Goal: Transaction & Acquisition: Purchase product/service

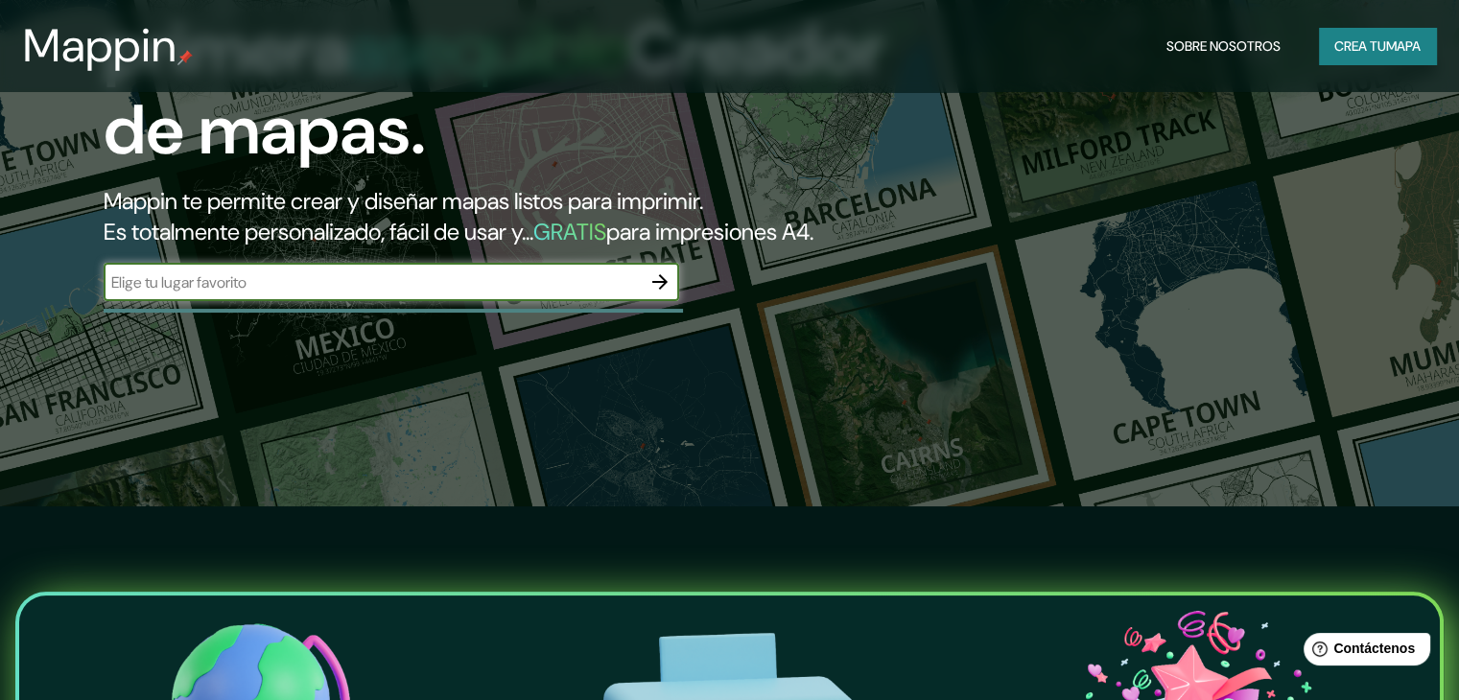
scroll to position [192, 0]
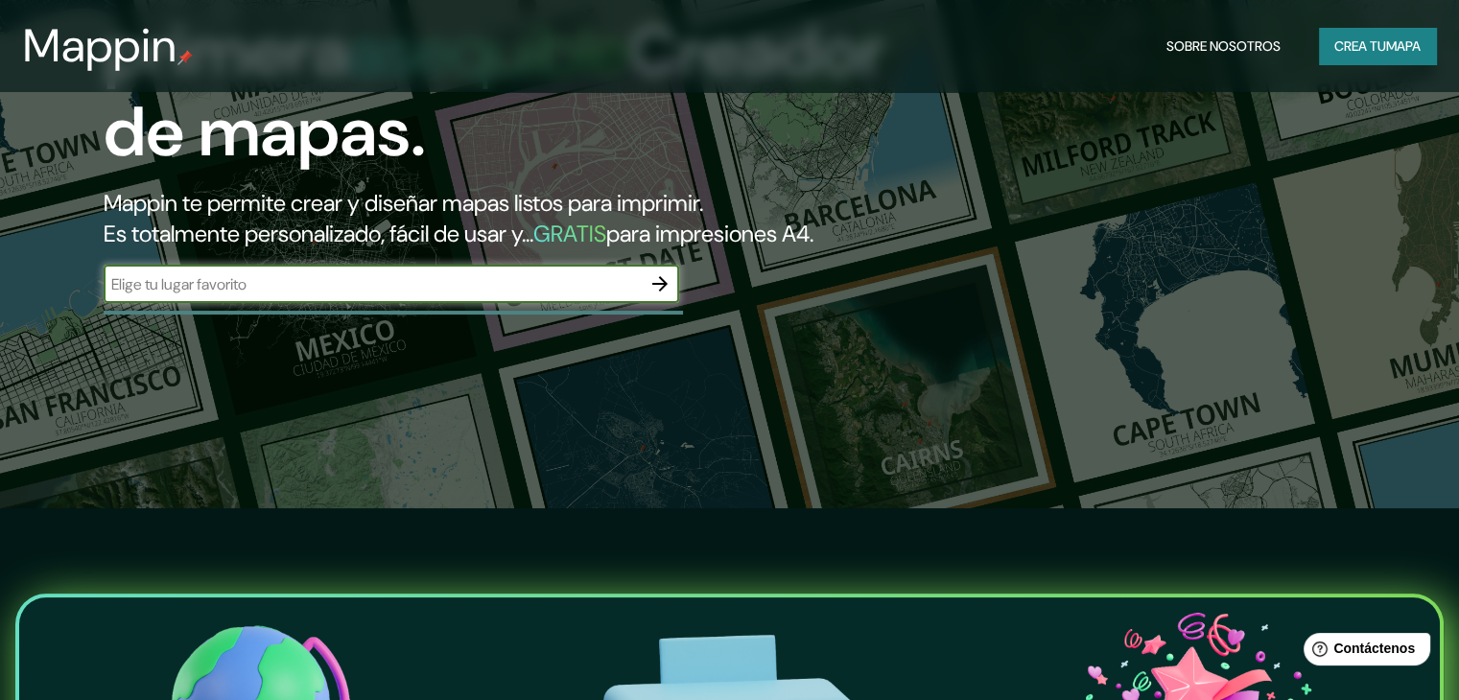
click at [544, 295] on input "text" at bounding box center [372, 284] width 537 height 22
type input "colonia obrera [GEOGRAPHIC_DATA]"
click at [655, 303] on button "button" at bounding box center [660, 284] width 38 height 38
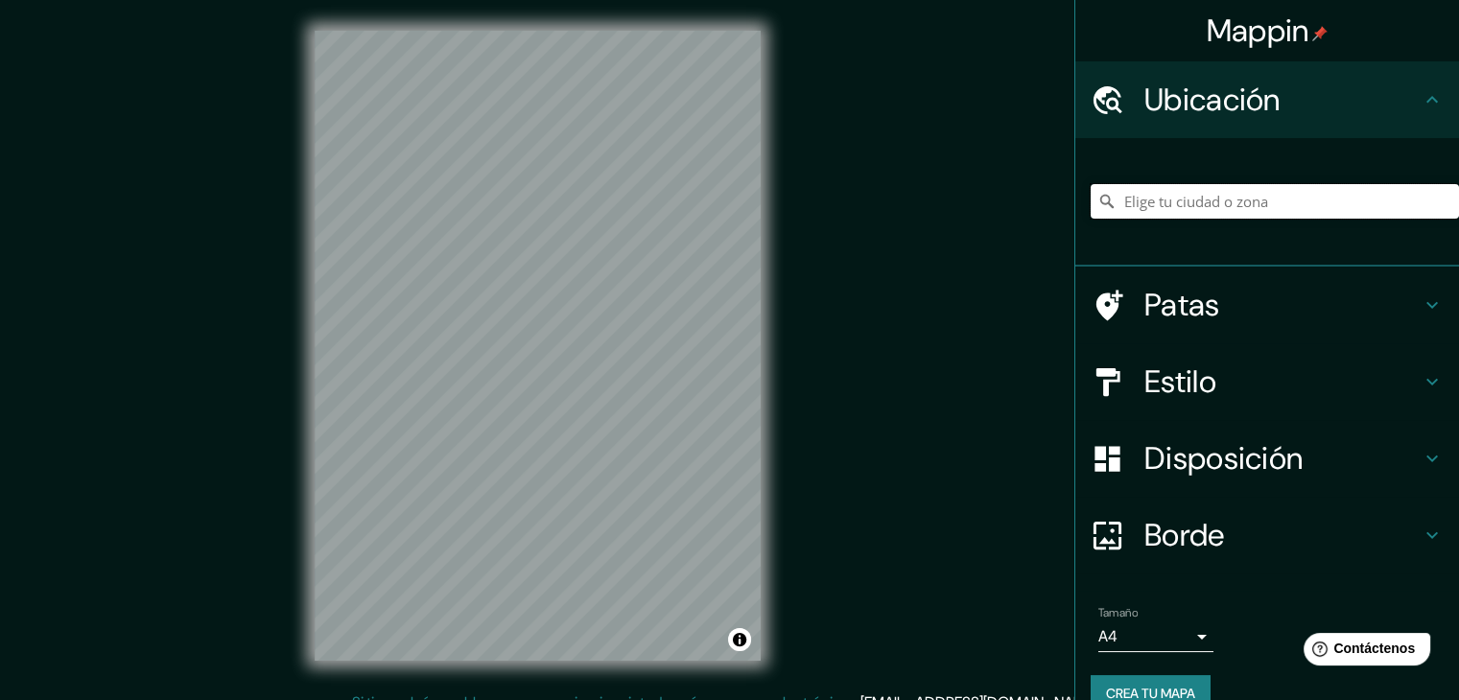
click at [1182, 196] on input "Elige tu ciudad o zona" at bounding box center [1275, 201] width 368 height 35
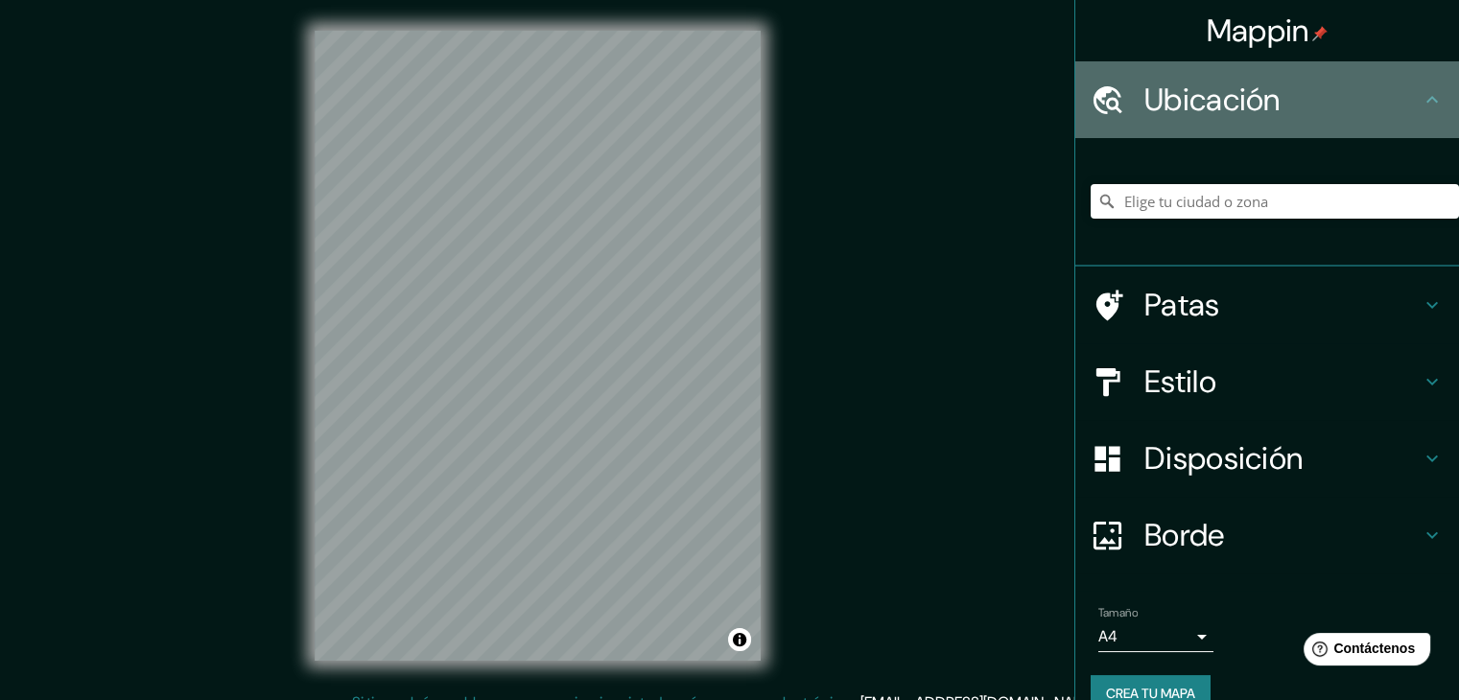
click at [1230, 104] on font "Ubicación" at bounding box center [1212, 100] width 136 height 40
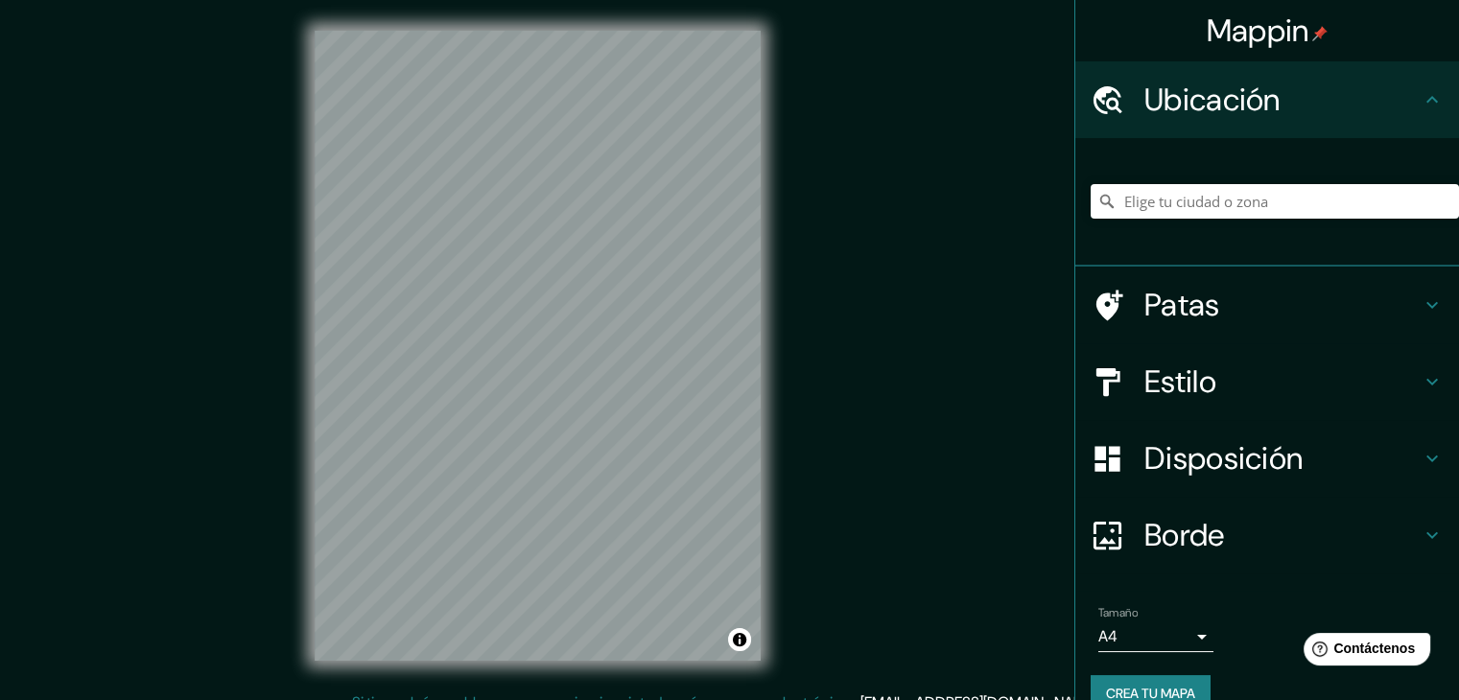
click at [1102, 94] on icon at bounding box center [1107, 99] width 29 height 28
click at [1152, 197] on input "Elige tu ciudad o zona" at bounding box center [1275, 201] width 368 height 35
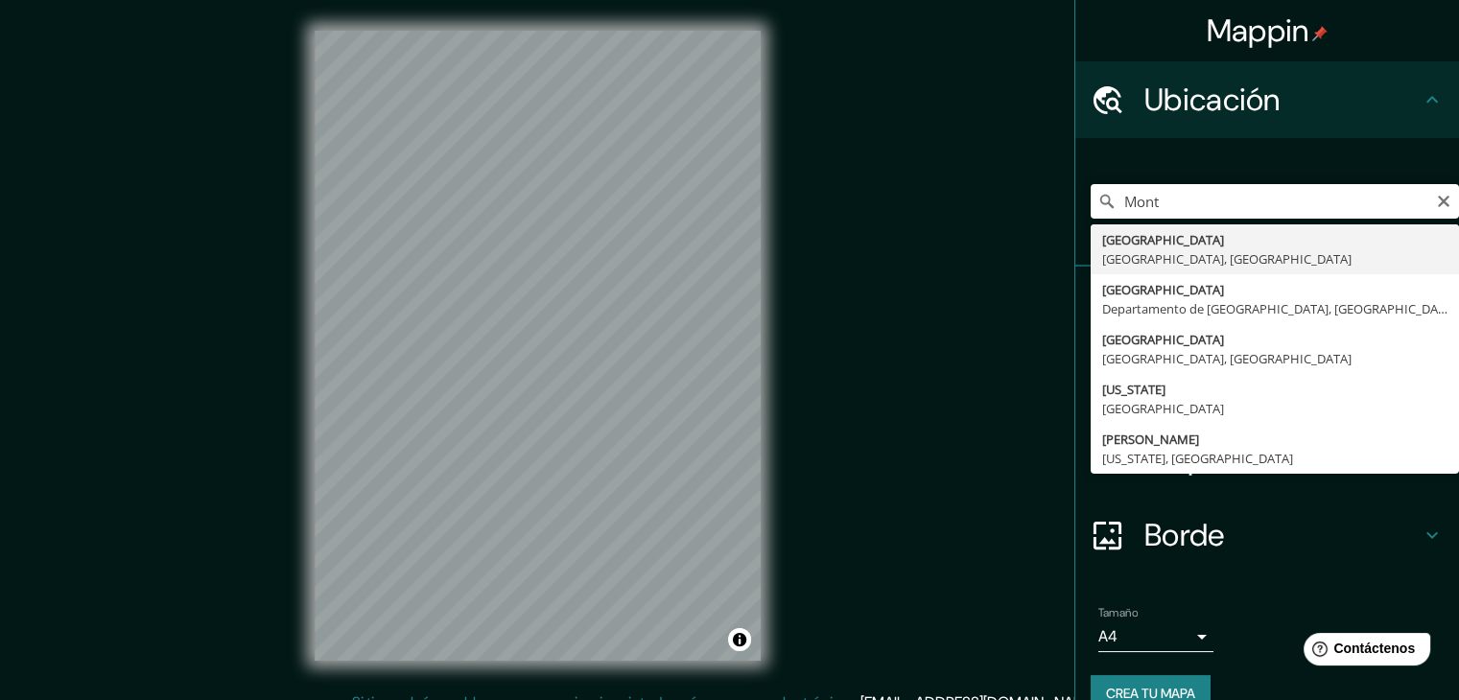
type input "[GEOGRAPHIC_DATA], [GEOGRAPHIC_DATA], [GEOGRAPHIC_DATA]"
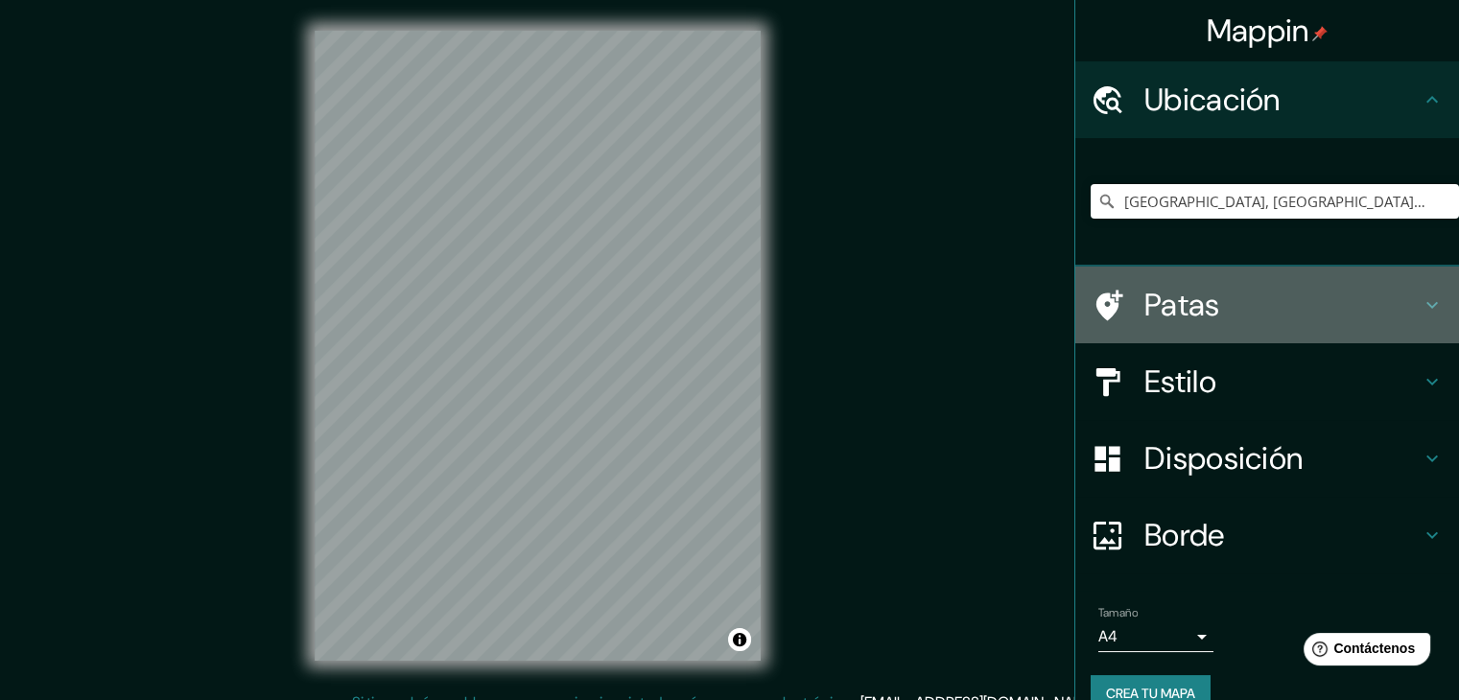
click at [1167, 305] on font "Patas" at bounding box center [1182, 305] width 76 height 40
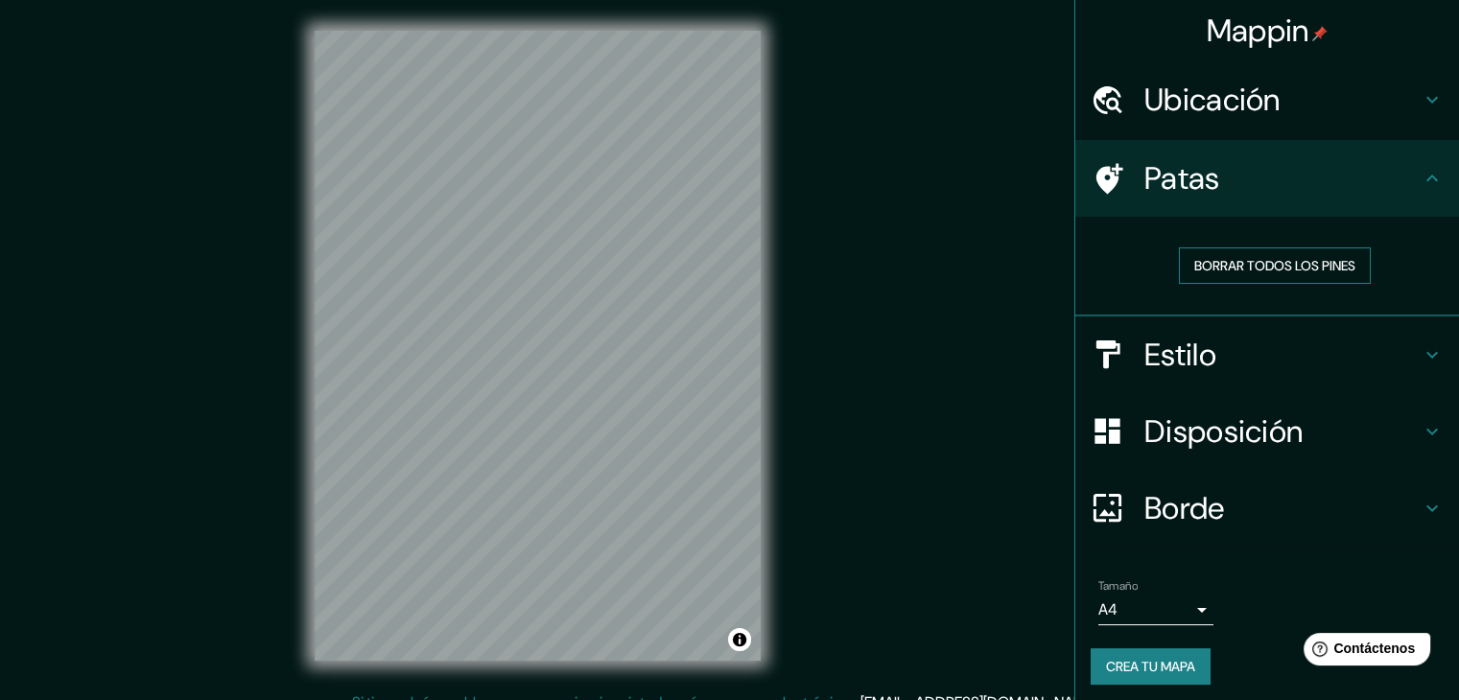
click at [1231, 271] on font "Borrar todos los pines" at bounding box center [1274, 265] width 161 height 17
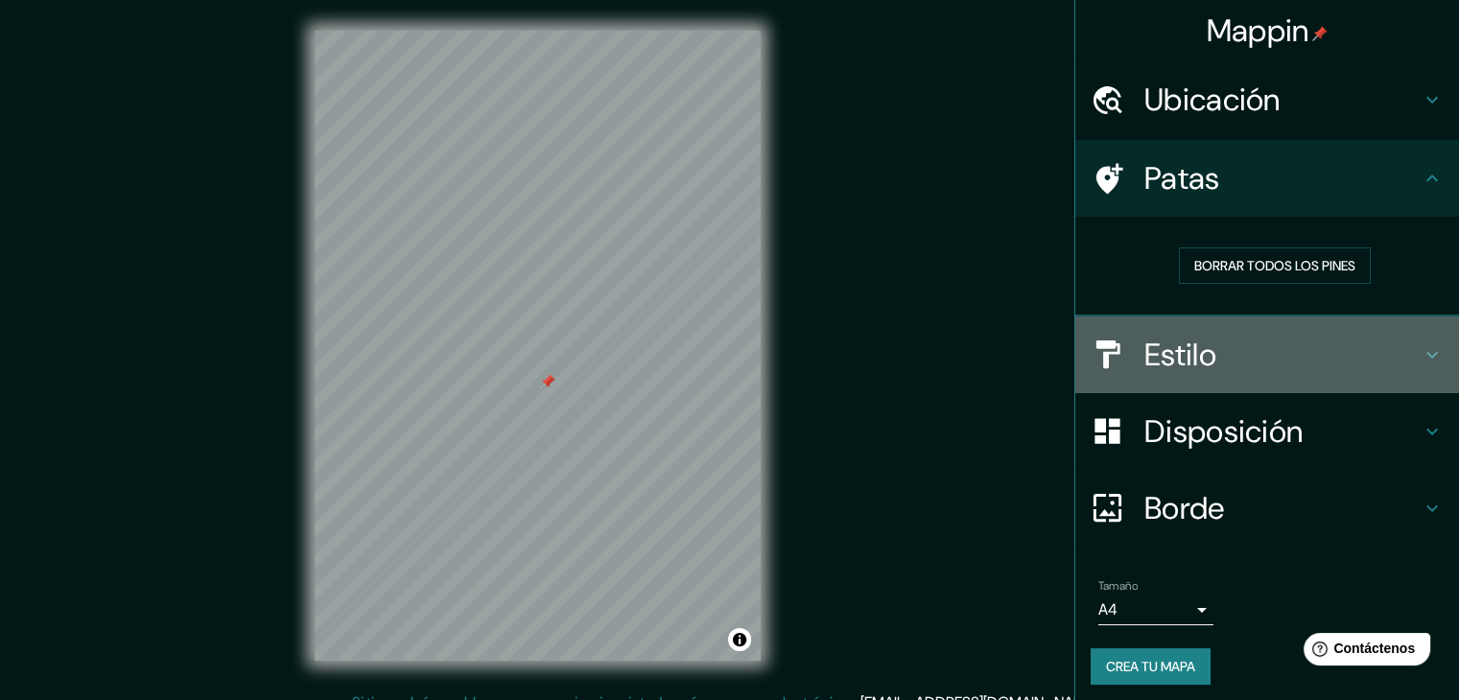
click at [1239, 366] on h4 "Estilo" at bounding box center [1282, 355] width 276 height 38
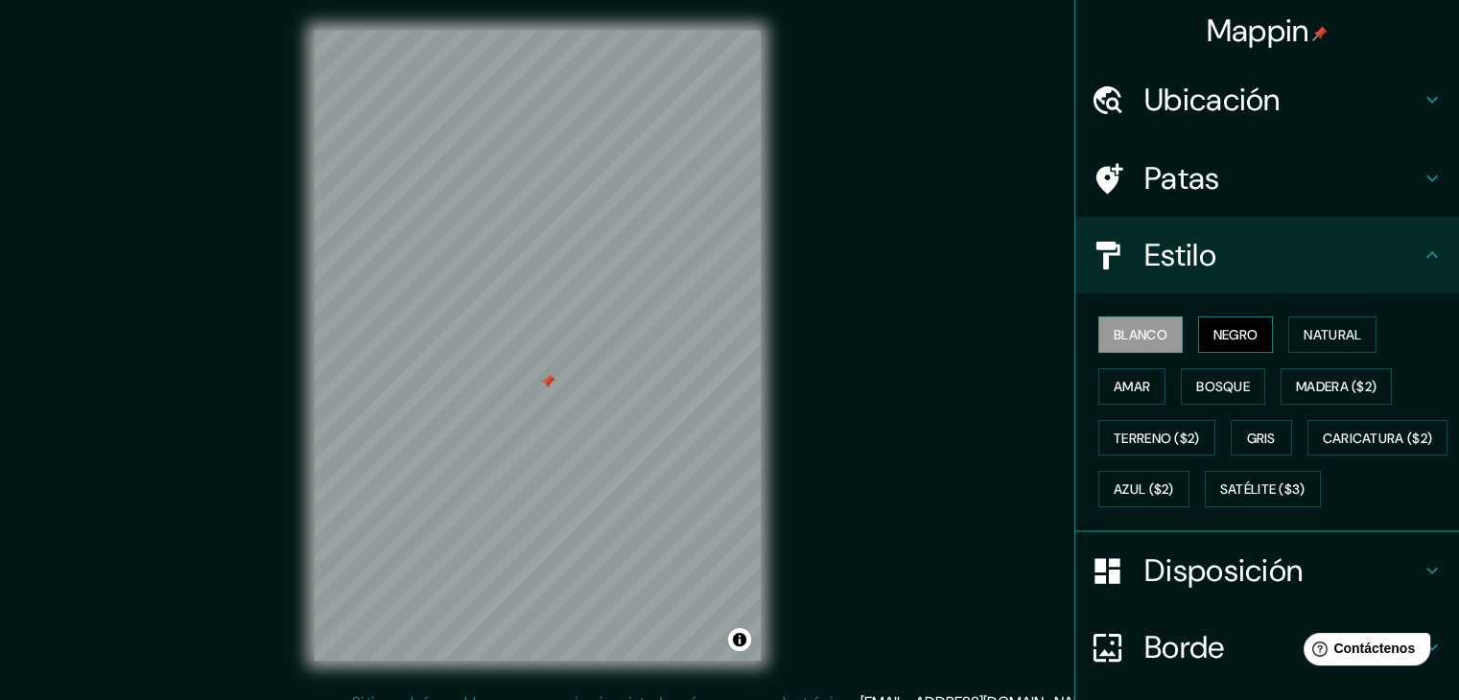
click at [1226, 337] on font "Negro" at bounding box center [1235, 334] width 45 height 17
click at [1160, 338] on button "Blanco" at bounding box center [1140, 335] width 84 height 36
click at [1199, 158] on font "Patas" at bounding box center [1182, 178] width 76 height 40
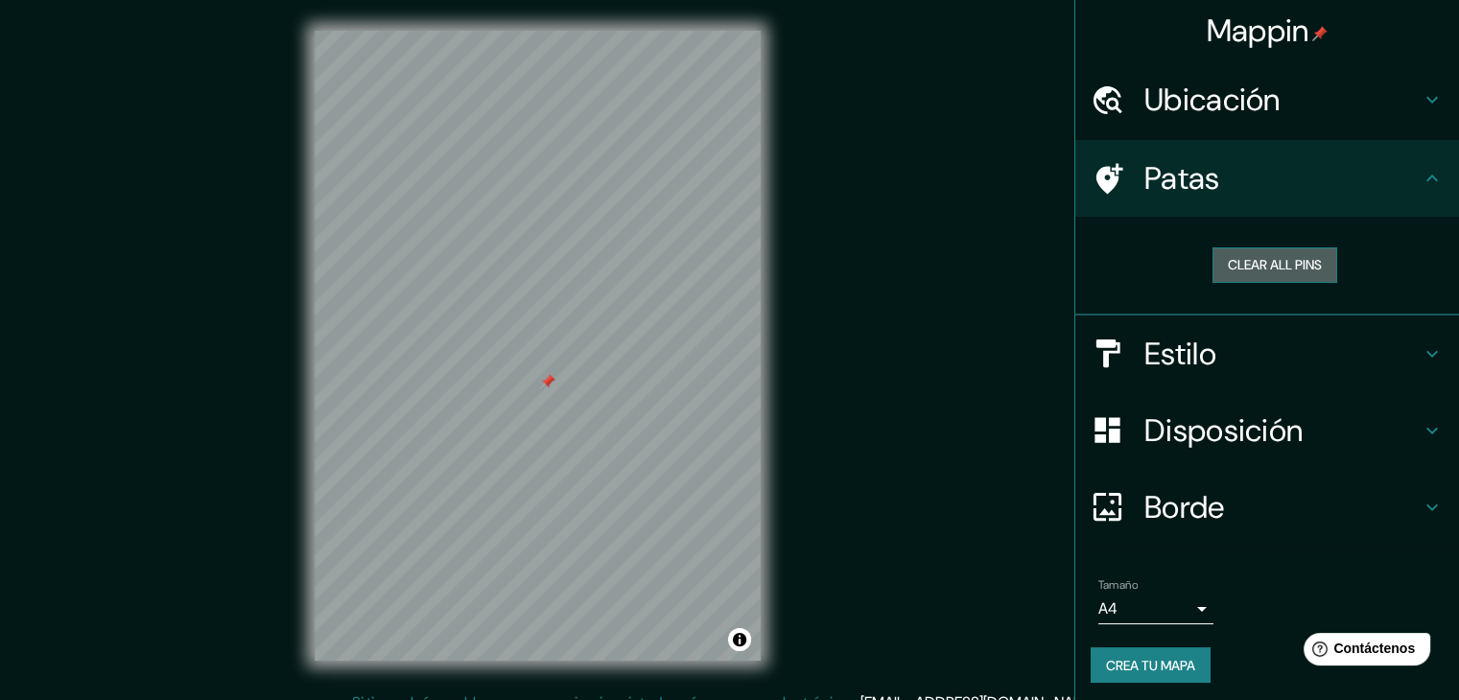
click at [1223, 254] on button "Clear all pins" at bounding box center [1274, 264] width 125 height 35
click at [1184, 414] on font "Disposición" at bounding box center [1223, 430] width 158 height 40
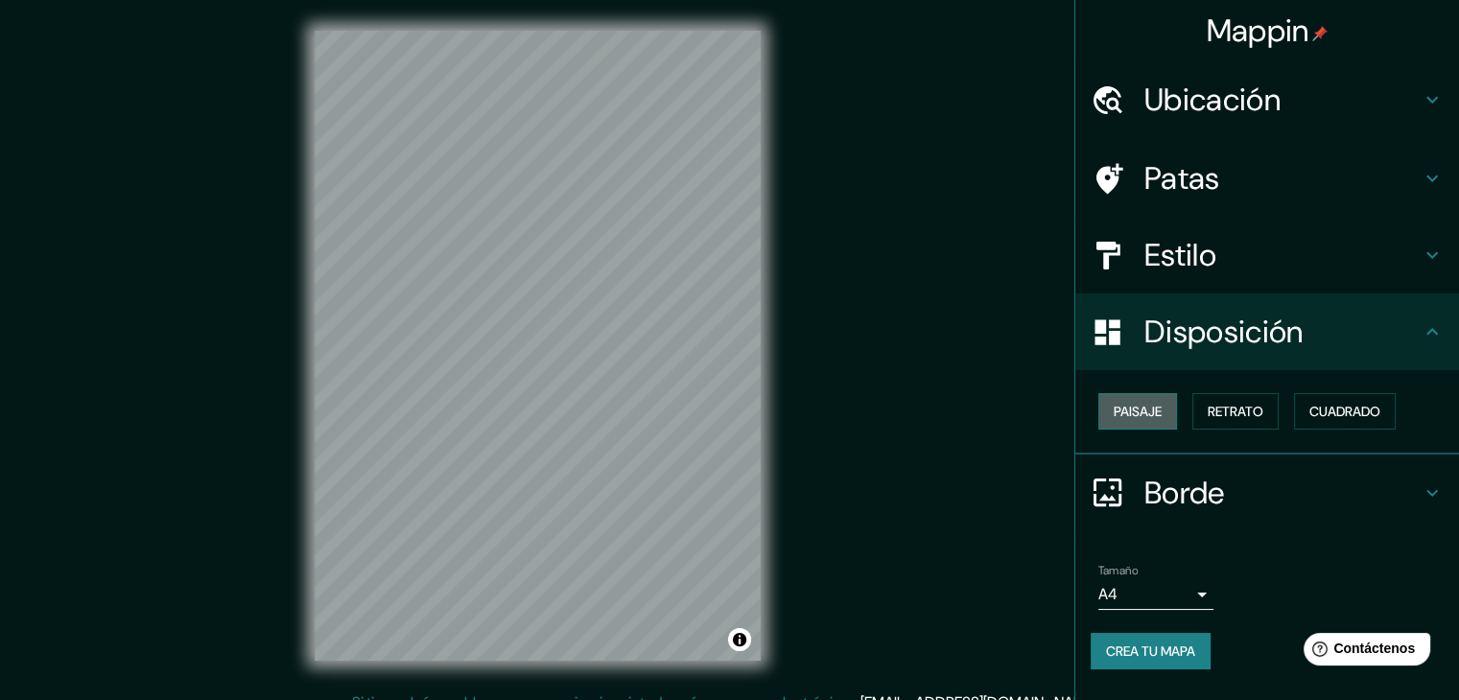
click at [1166, 411] on button "Paisaje" at bounding box center [1137, 411] width 79 height 36
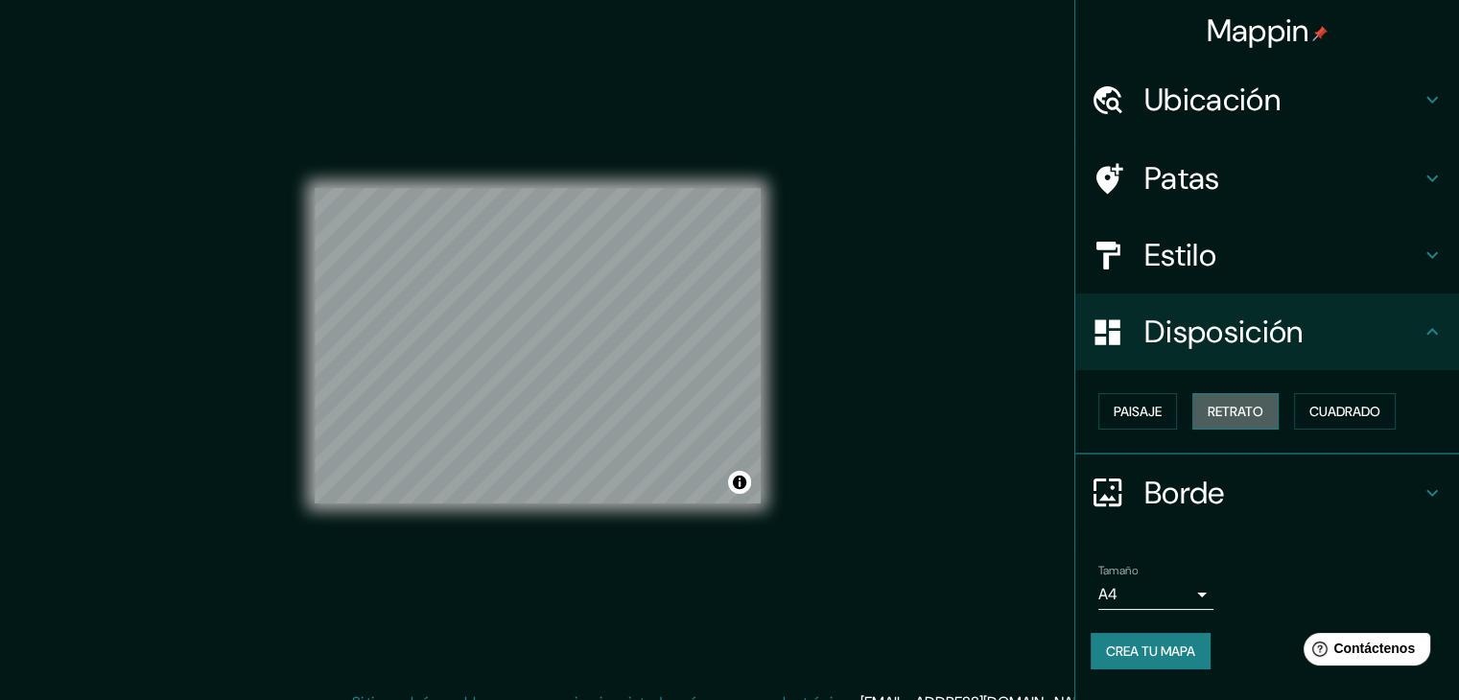
click at [1216, 408] on font "Retrato" at bounding box center [1236, 411] width 56 height 17
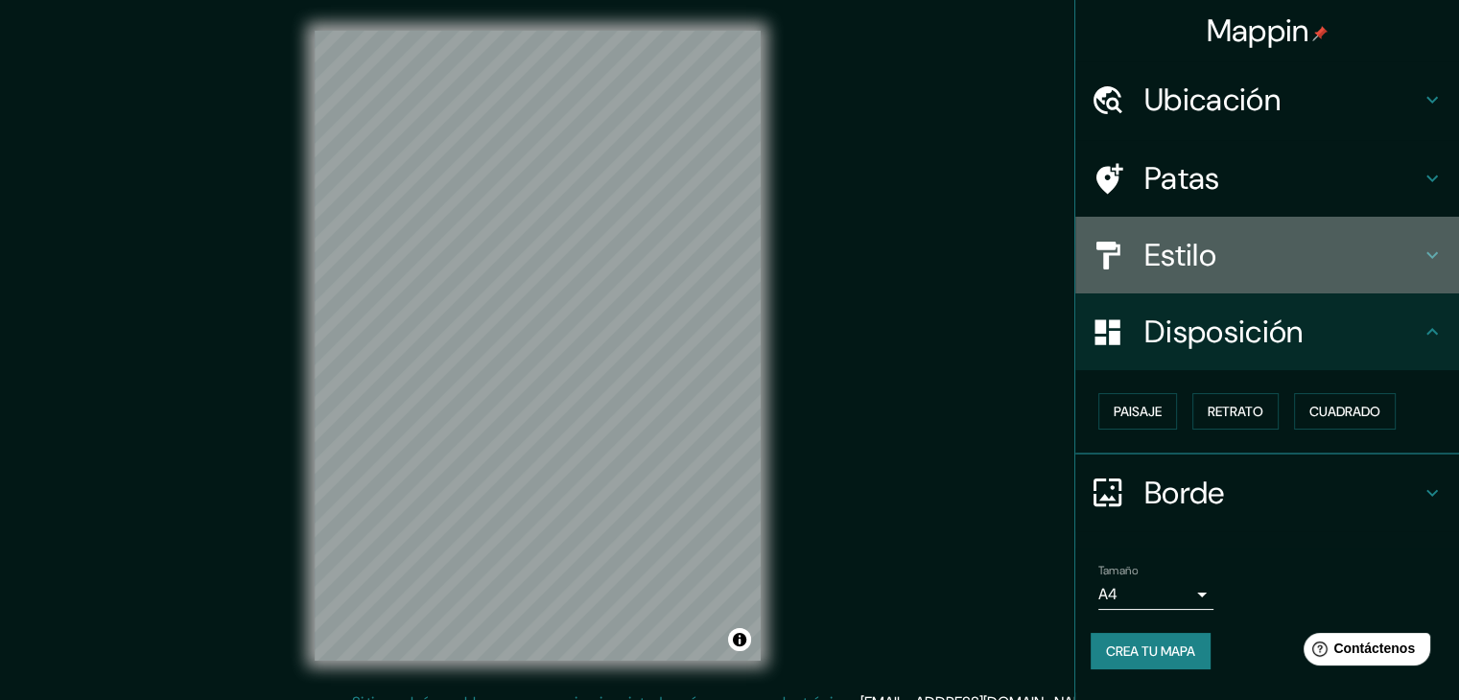
click at [1249, 255] on h4 "Estilo" at bounding box center [1282, 255] width 276 height 38
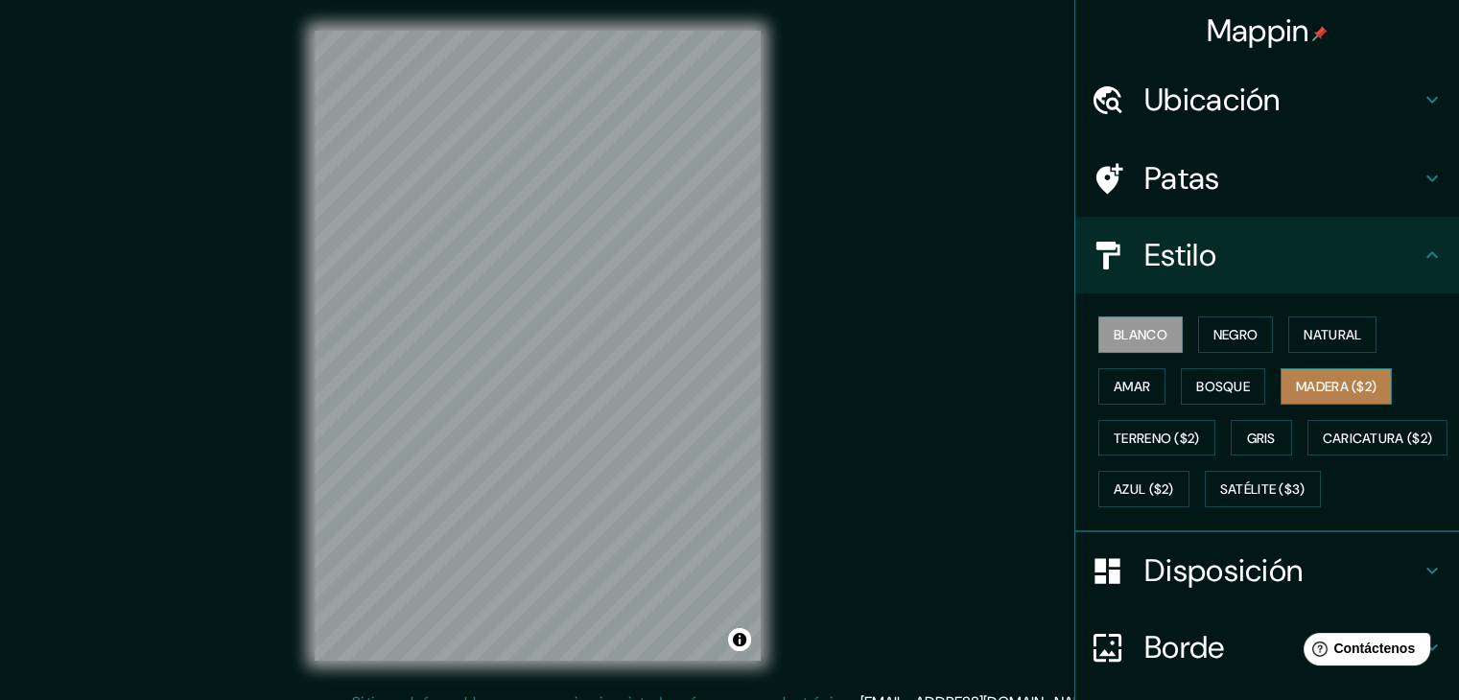
click at [1315, 380] on font "Madera ($2)" at bounding box center [1336, 386] width 81 height 17
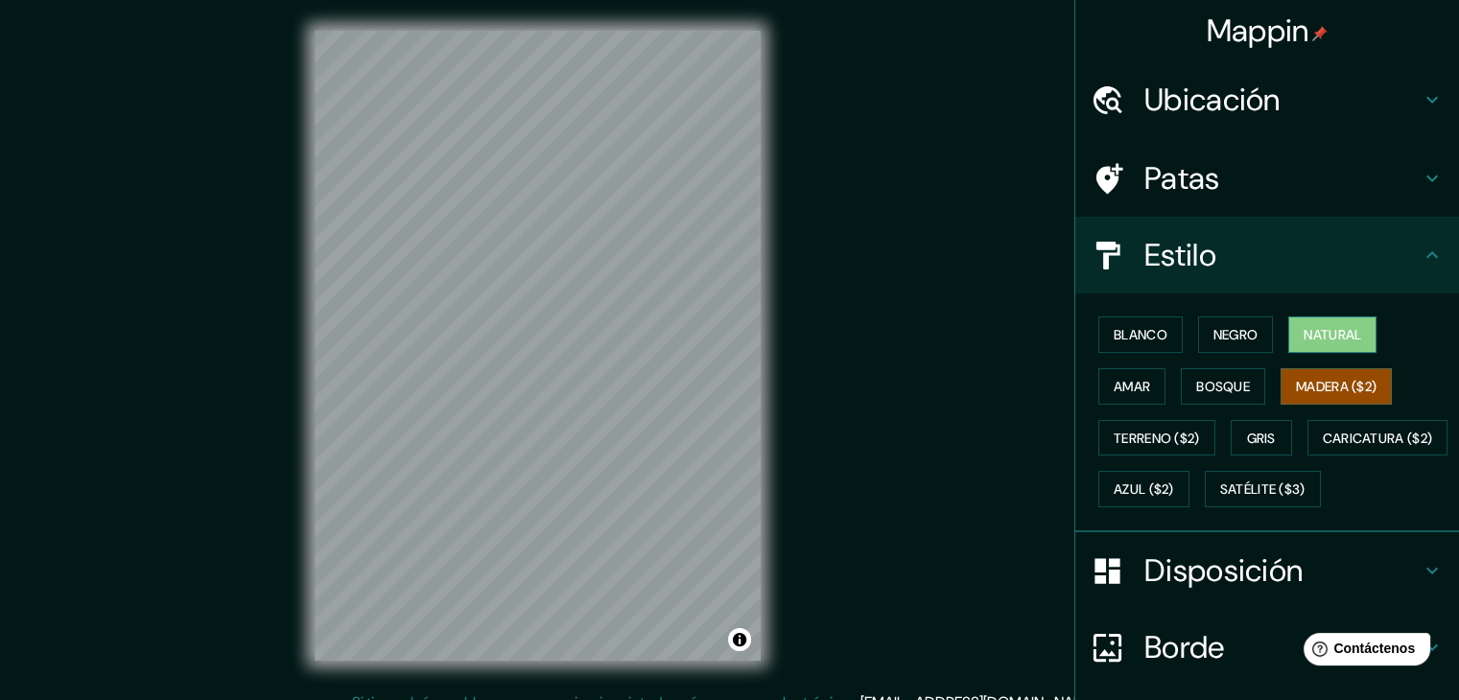
click at [1318, 335] on font "Natural" at bounding box center [1332, 334] width 58 height 17
click at [1143, 385] on button "Amar" at bounding box center [1131, 386] width 67 height 36
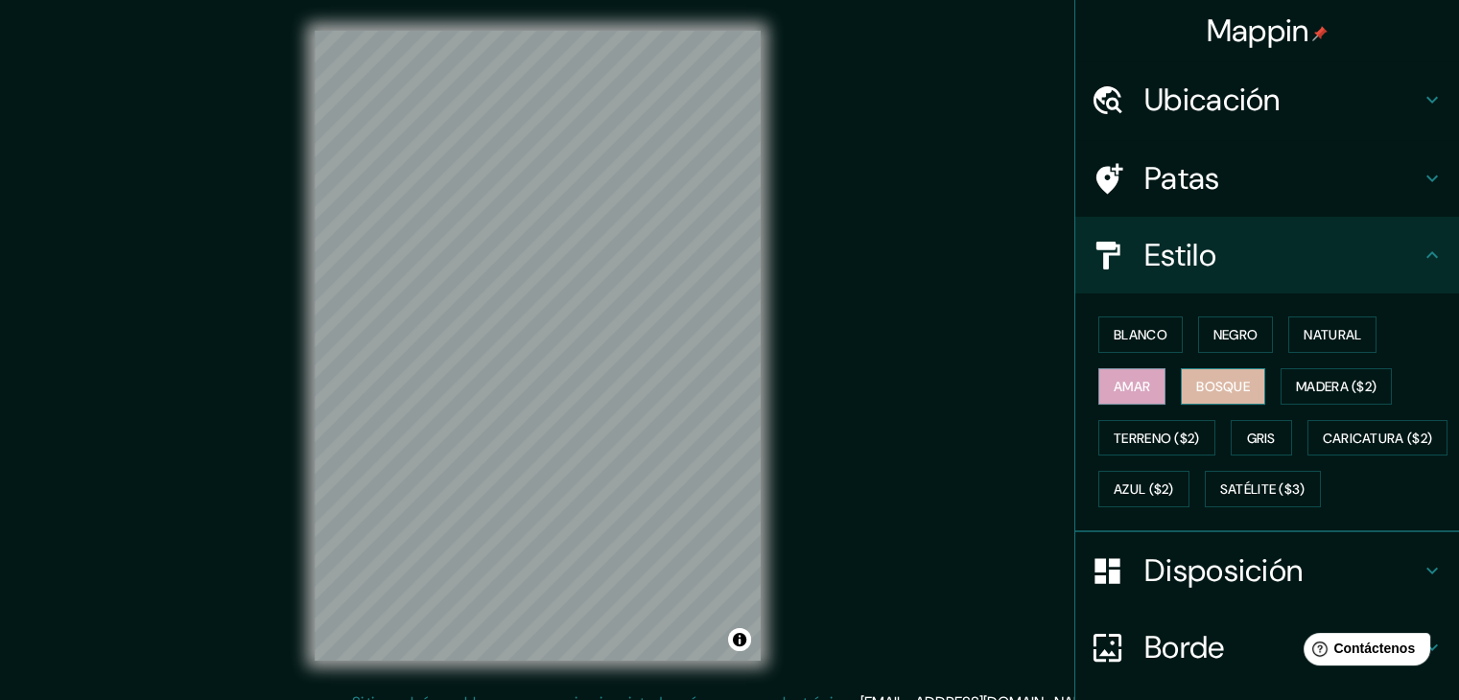
click at [1196, 385] on font "Bosque" at bounding box center [1223, 386] width 54 height 17
click at [1288, 336] on button "Natural" at bounding box center [1332, 335] width 88 height 36
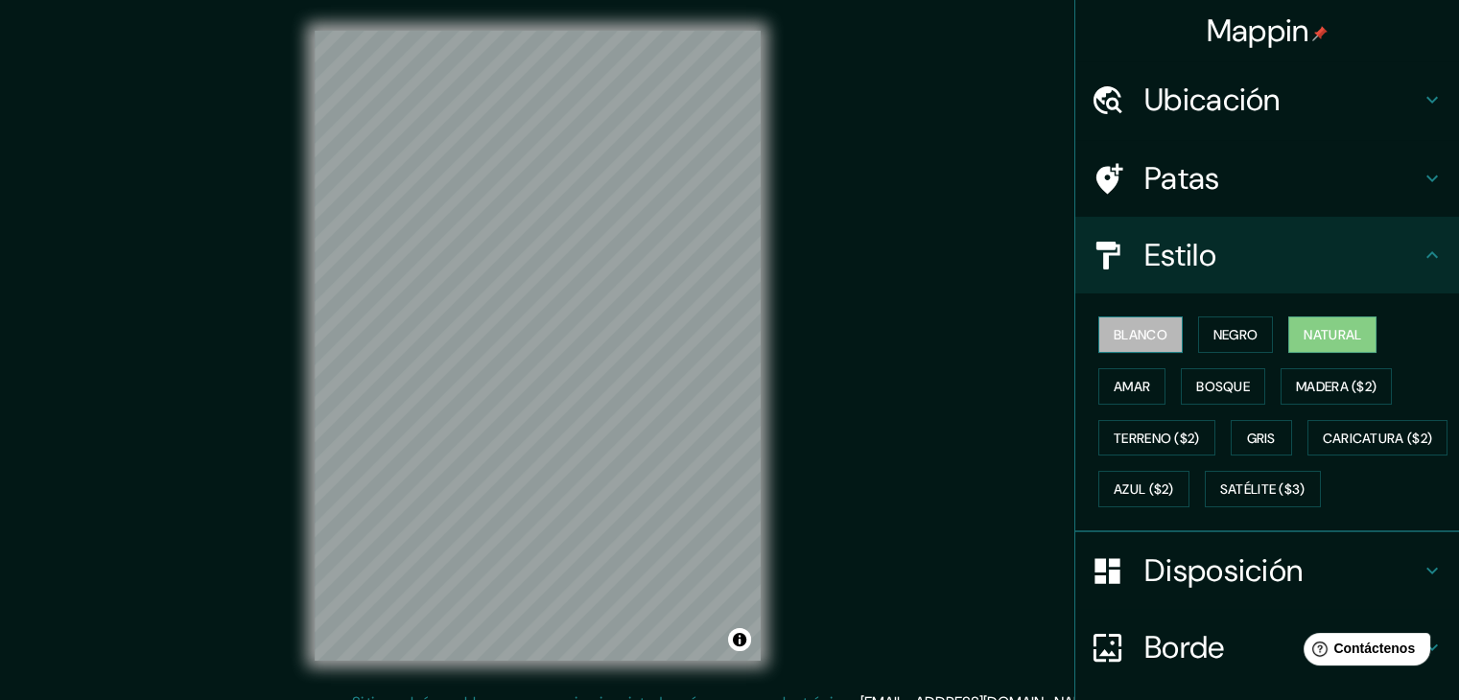
click at [1166, 344] on button "Blanco" at bounding box center [1140, 335] width 84 height 36
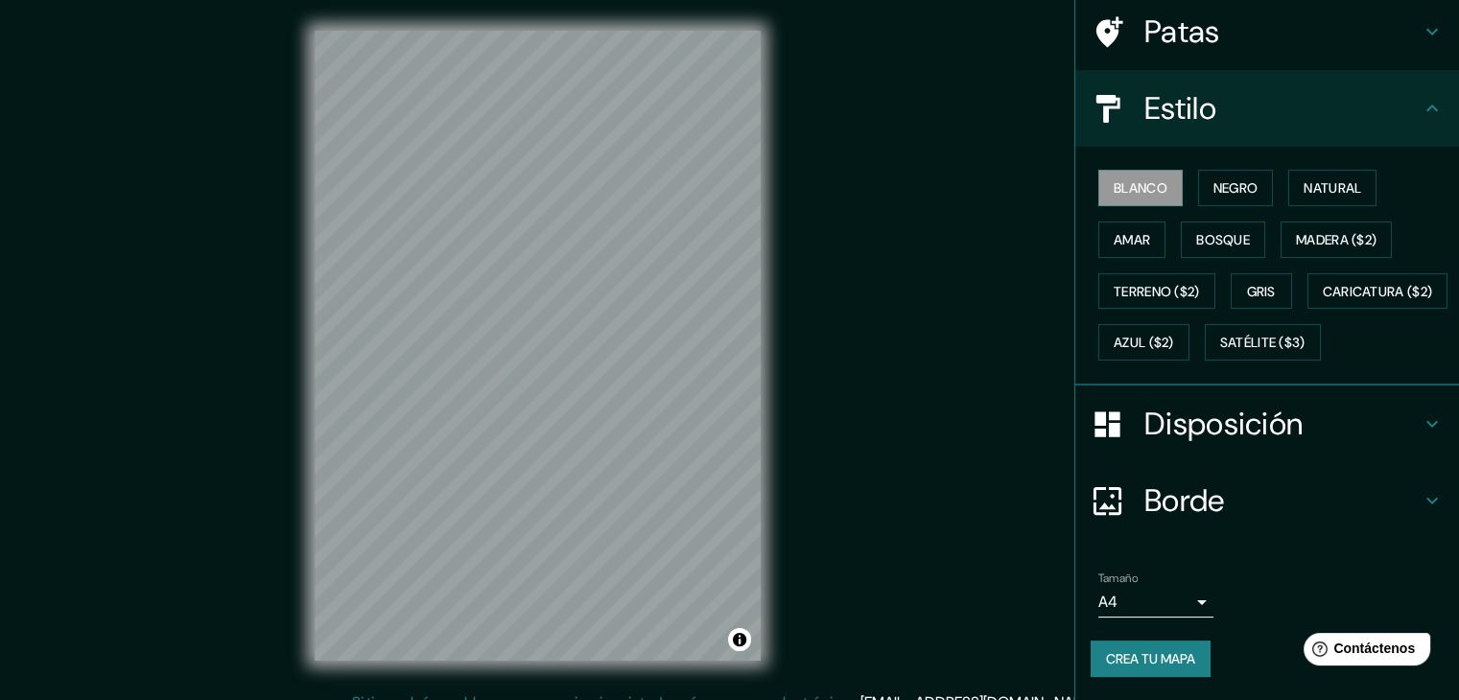
click at [1208, 444] on font "Disposición" at bounding box center [1223, 424] width 158 height 40
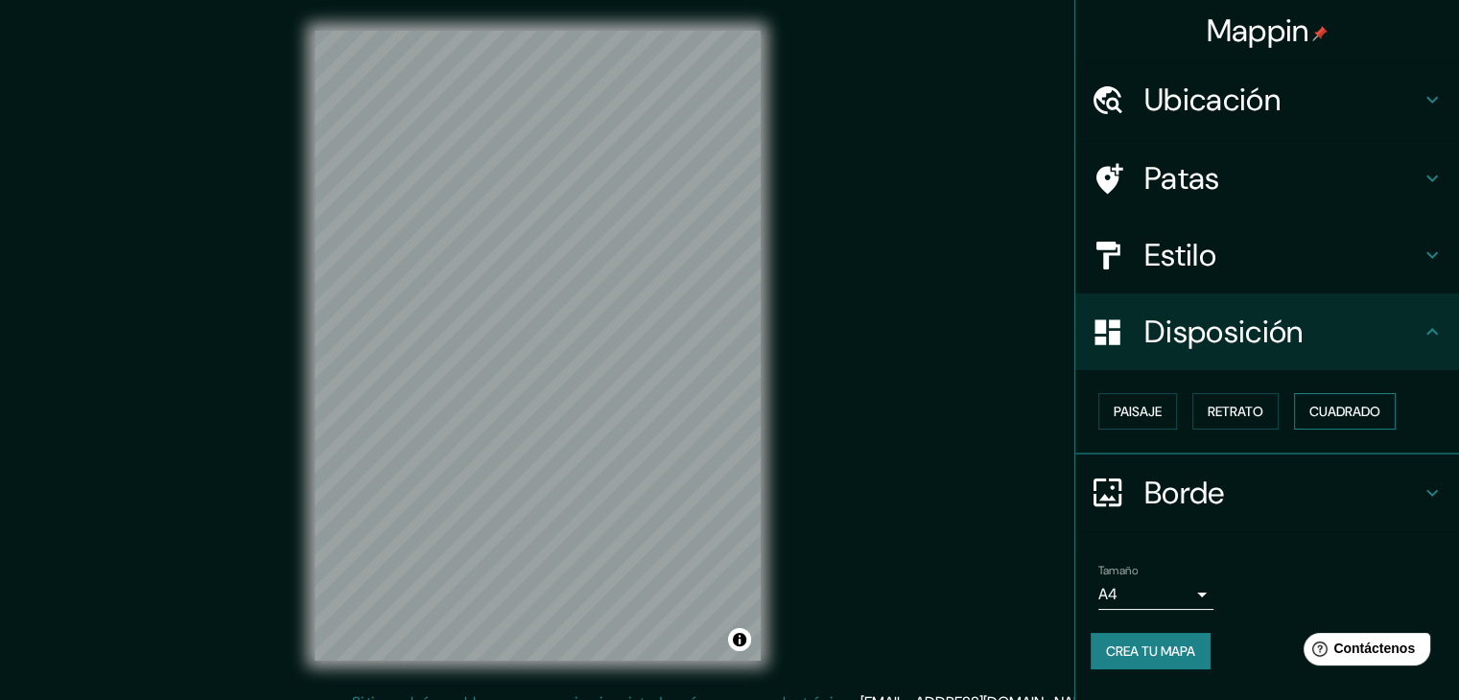
click at [1350, 413] on font "Cuadrado" at bounding box center [1344, 411] width 71 height 17
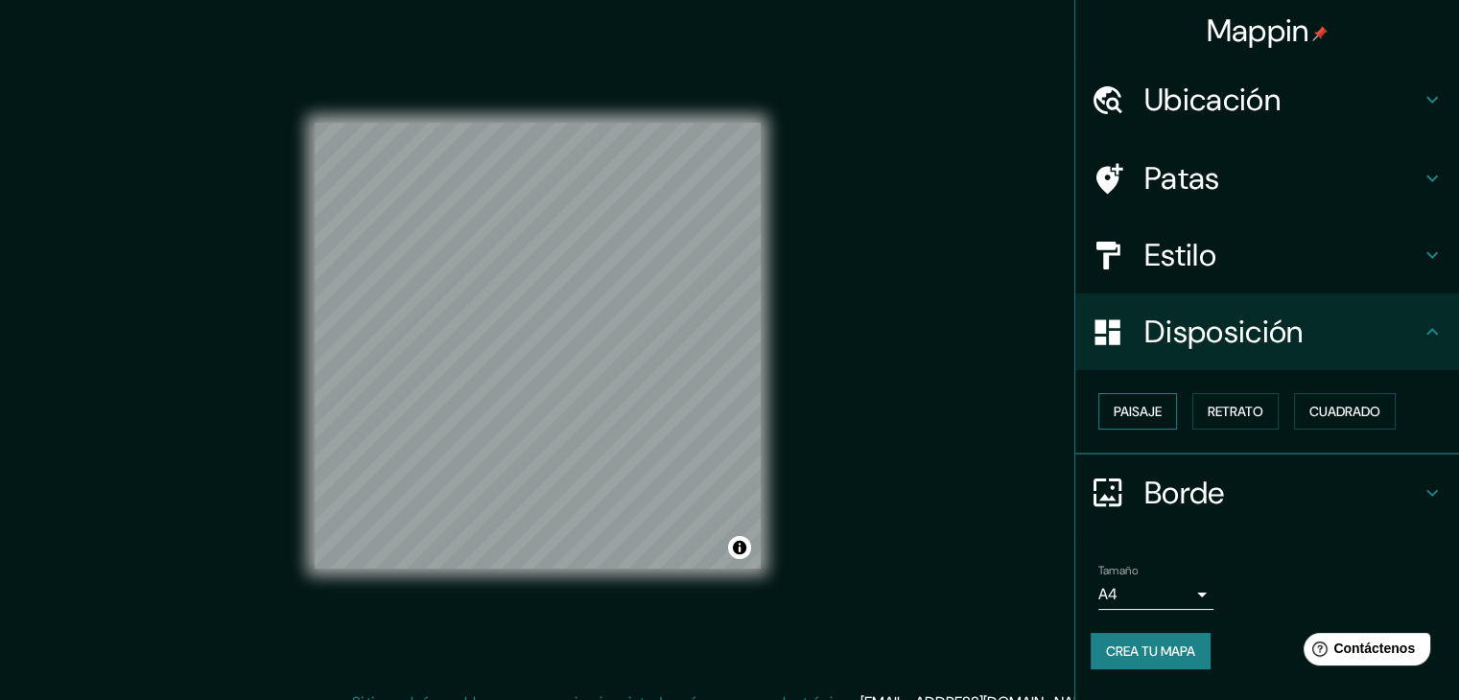
click at [1156, 412] on font "Paisaje" at bounding box center [1138, 411] width 48 height 17
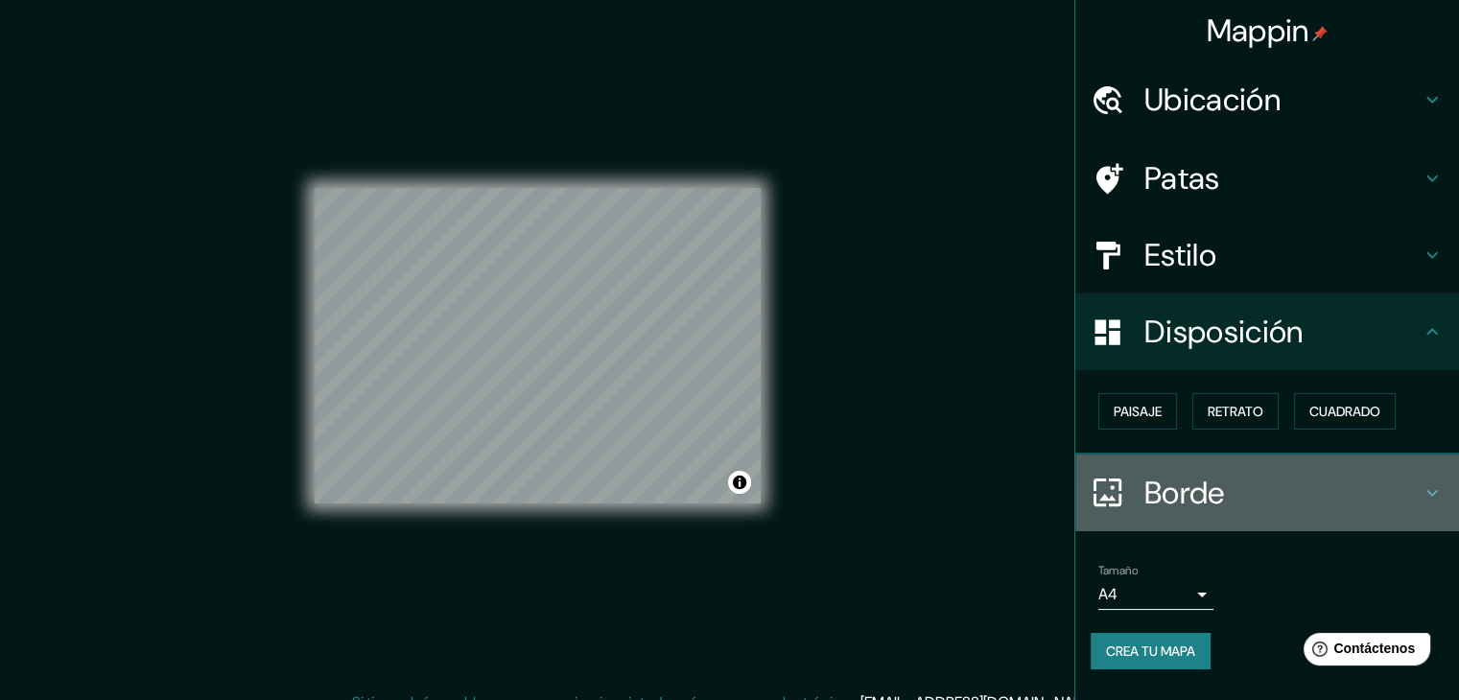
click at [1185, 481] on font "Borde" at bounding box center [1184, 493] width 81 height 40
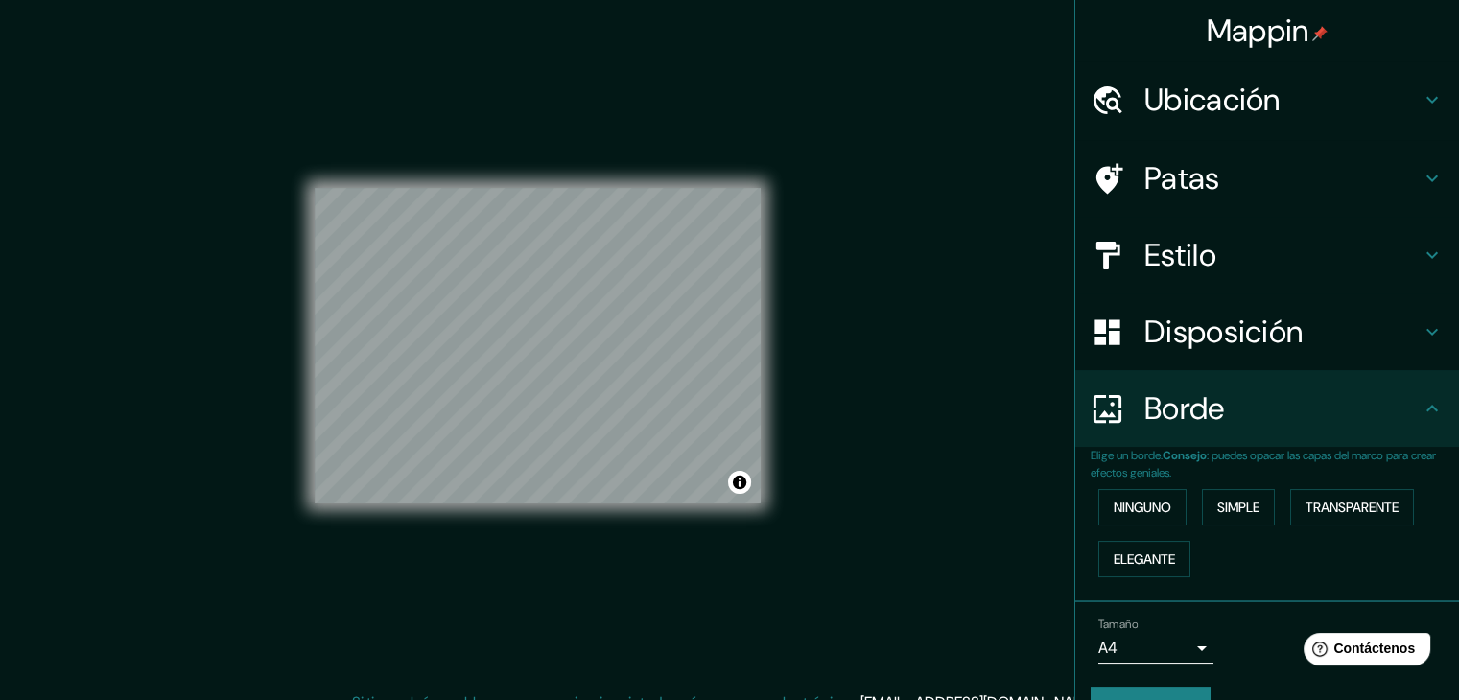
scroll to position [43, 0]
